Goal: Transaction & Acquisition: Purchase product/service

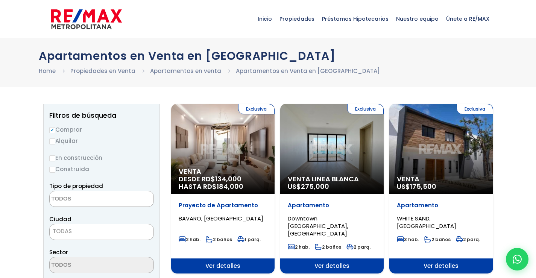
select select
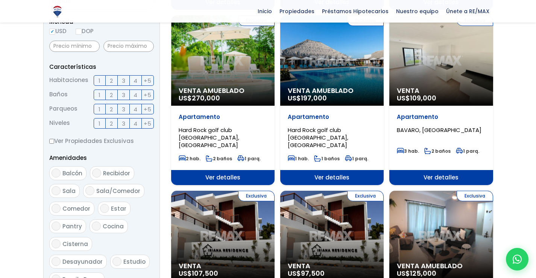
scroll to position [301, 0]
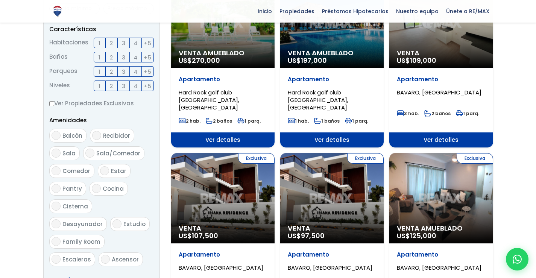
click at [329, 166] on div "Exclusiva Venta US$ 97,500" at bounding box center [331, 198] width 103 height 90
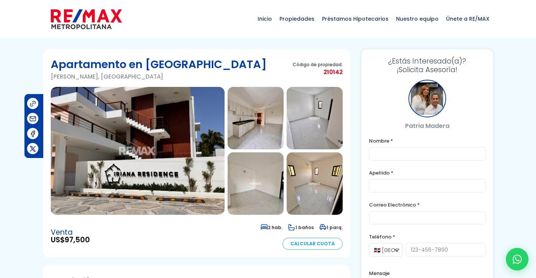
click at [242, 129] on img at bounding box center [256, 118] width 56 height 62
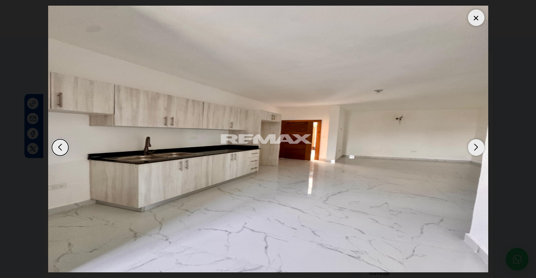
click at [476, 147] on div "Next slide" at bounding box center [476, 147] width 17 height 17
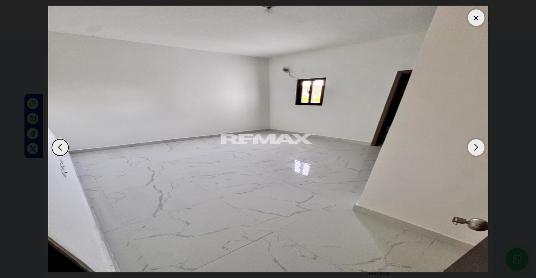
click at [476, 147] on div "Next slide" at bounding box center [476, 147] width 17 height 17
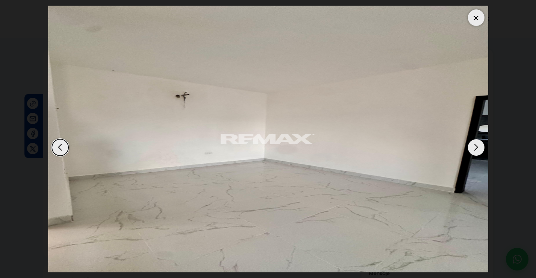
click at [476, 147] on div "Next slide" at bounding box center [476, 147] width 17 height 17
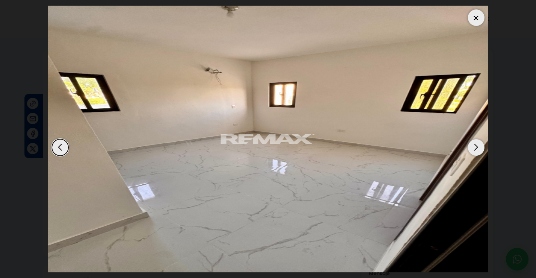
click at [476, 147] on div "Next slide" at bounding box center [476, 147] width 17 height 17
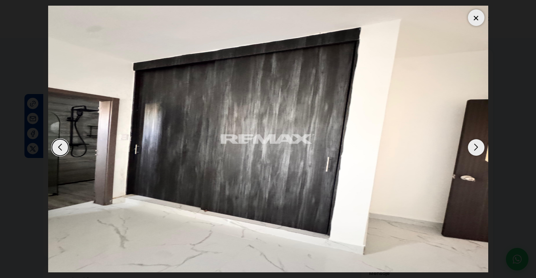
click at [476, 147] on div "Next slide" at bounding box center [476, 147] width 17 height 17
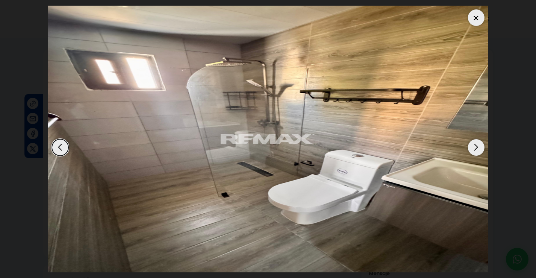
click at [476, 147] on div "Next slide" at bounding box center [476, 147] width 17 height 17
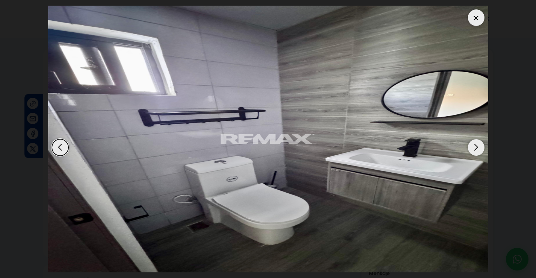
click at [476, 147] on div "Next slide" at bounding box center [476, 147] width 17 height 17
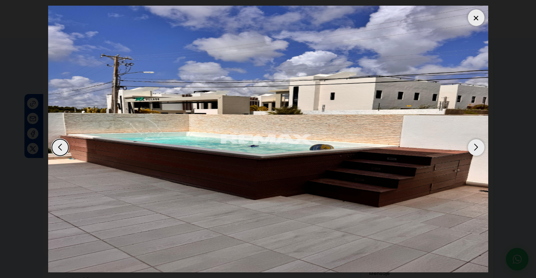
click at [476, 147] on div "Next slide" at bounding box center [476, 147] width 17 height 17
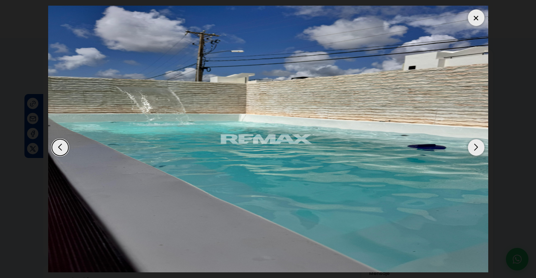
click at [476, 147] on div "Next slide" at bounding box center [476, 147] width 17 height 17
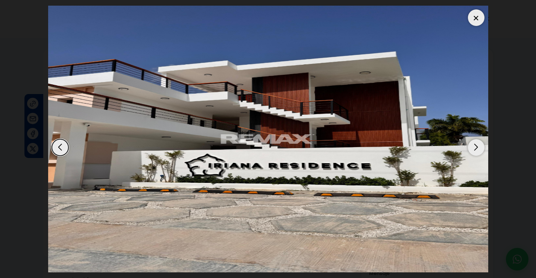
click at [476, 147] on div "Next slide" at bounding box center [476, 147] width 17 height 17
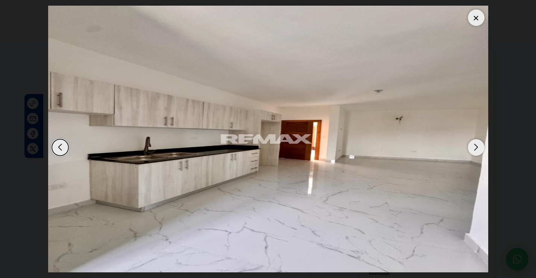
click at [476, 147] on div "Next slide" at bounding box center [476, 147] width 17 height 17
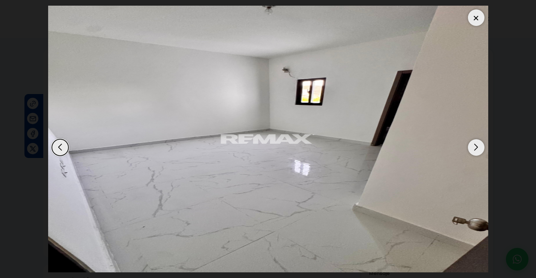
click at [476, 147] on div "Next slide" at bounding box center [476, 147] width 17 height 17
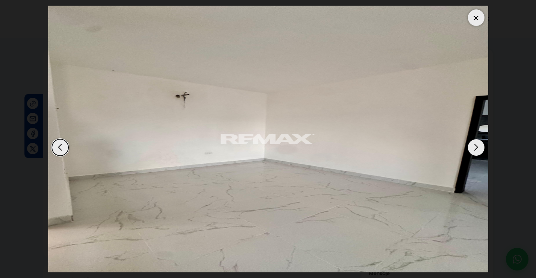
click at [476, 147] on div "Next slide" at bounding box center [476, 147] width 17 height 17
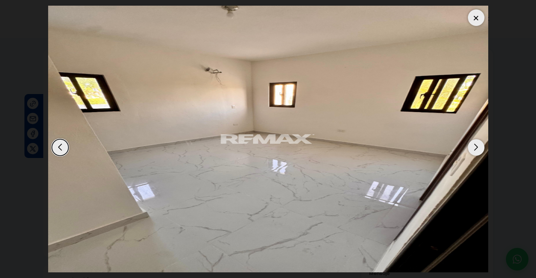
click at [478, 20] on div at bounding box center [476, 17] width 17 height 17
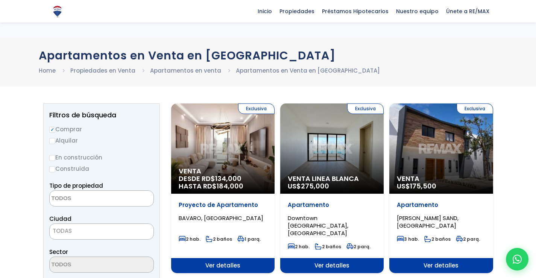
select select
